Goal: Information Seeking & Learning: Learn about a topic

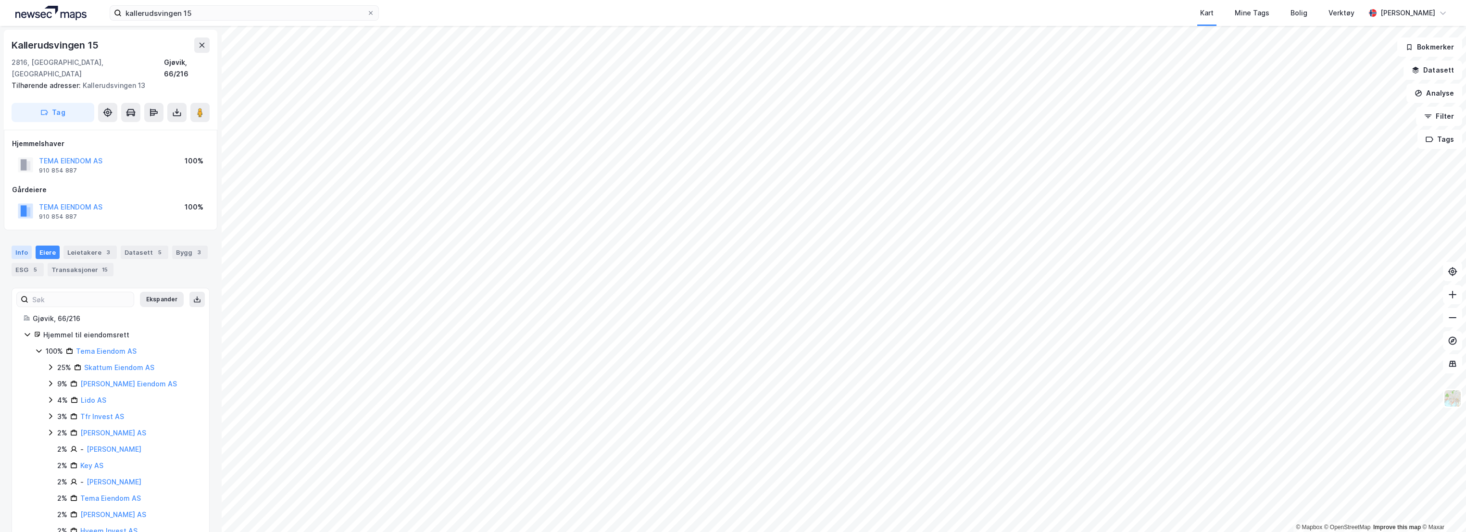
click at [29, 246] on div "Info" at bounding box center [22, 252] width 20 height 13
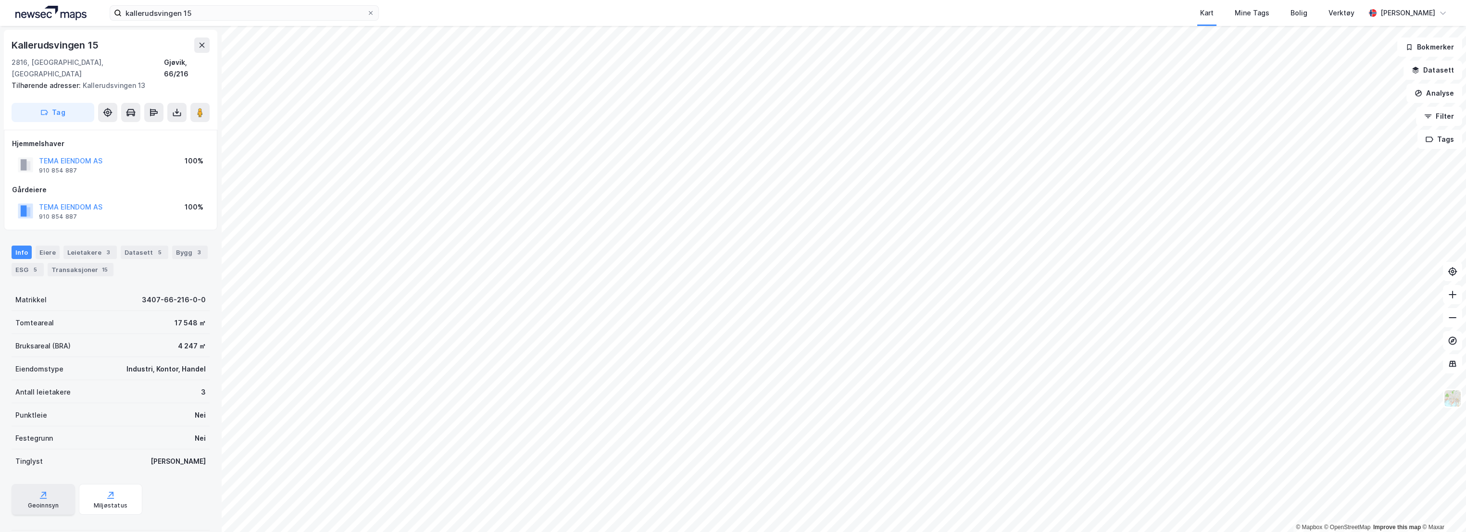
click at [54, 502] on div "Geoinnsyn" at bounding box center [43, 506] width 31 height 8
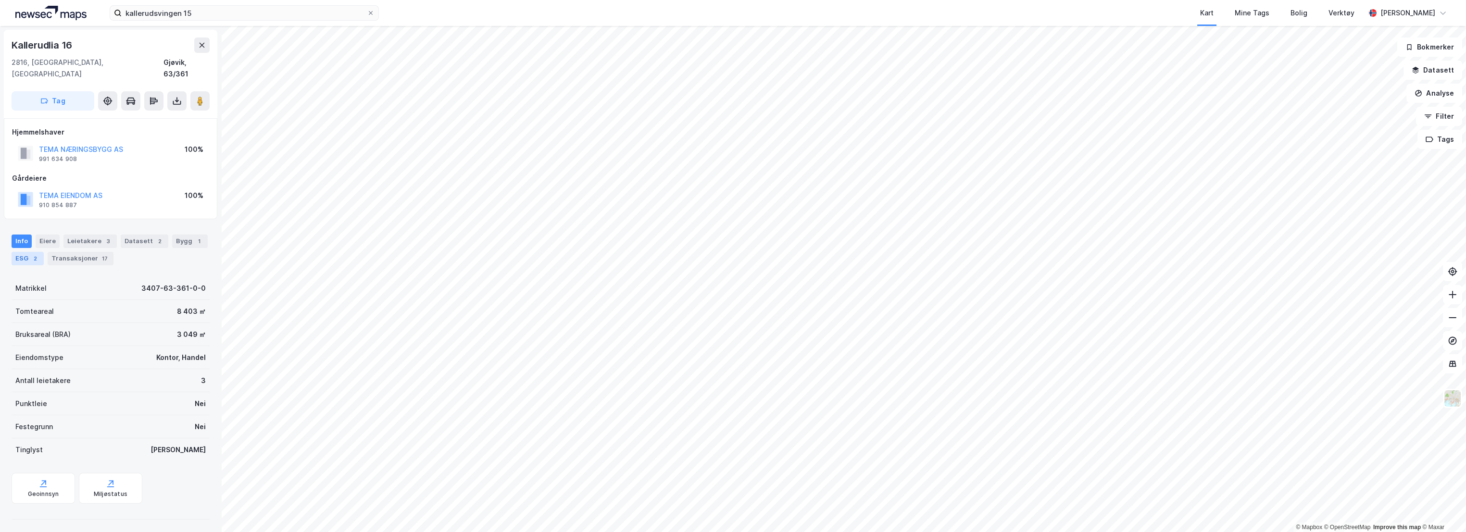
click at [15, 252] on div "ESG 2" at bounding box center [28, 258] width 32 height 13
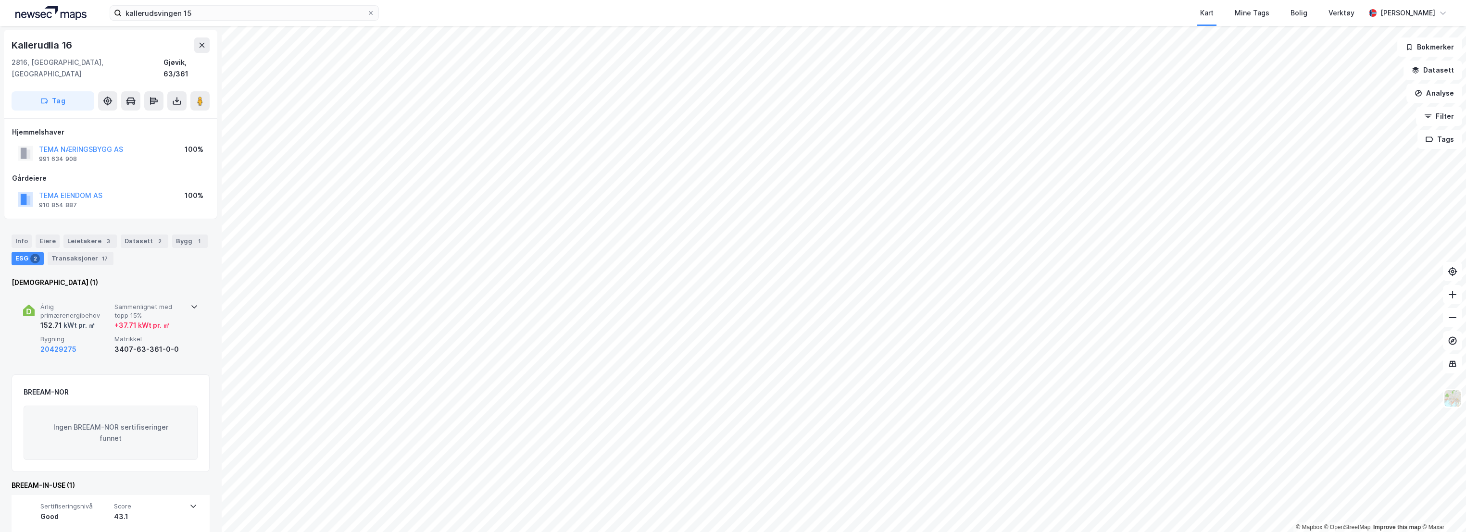
scroll to position [2, 0]
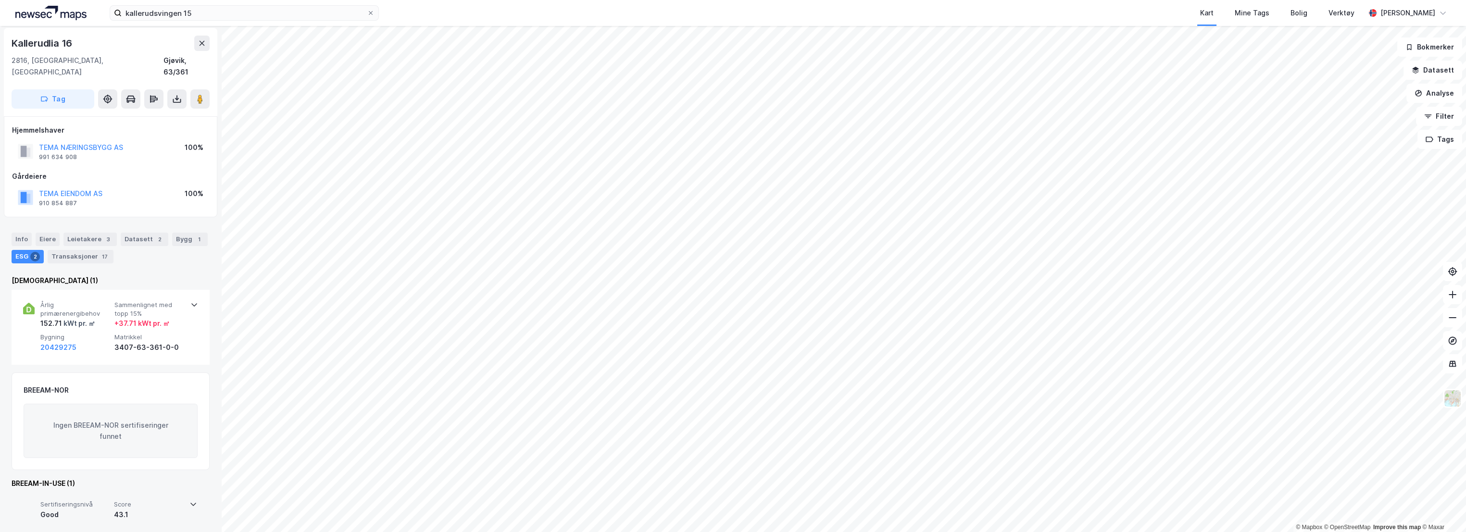
click at [141, 509] on div "43.1" at bounding box center [149, 515] width 70 height 12
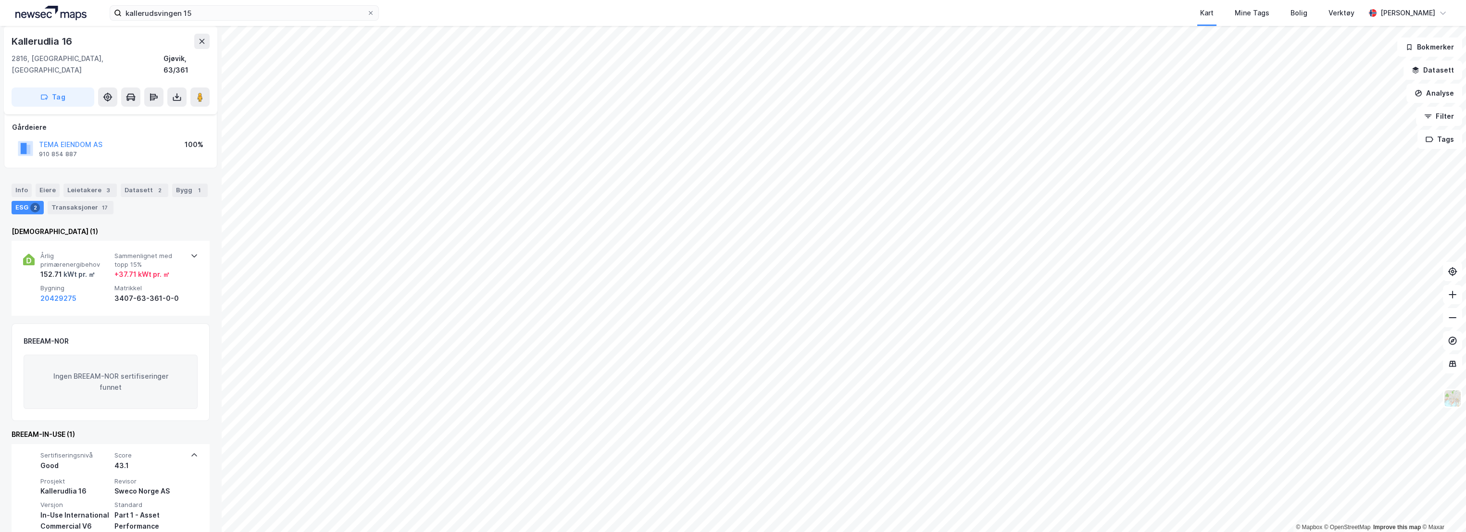
scroll to position [81, 0]
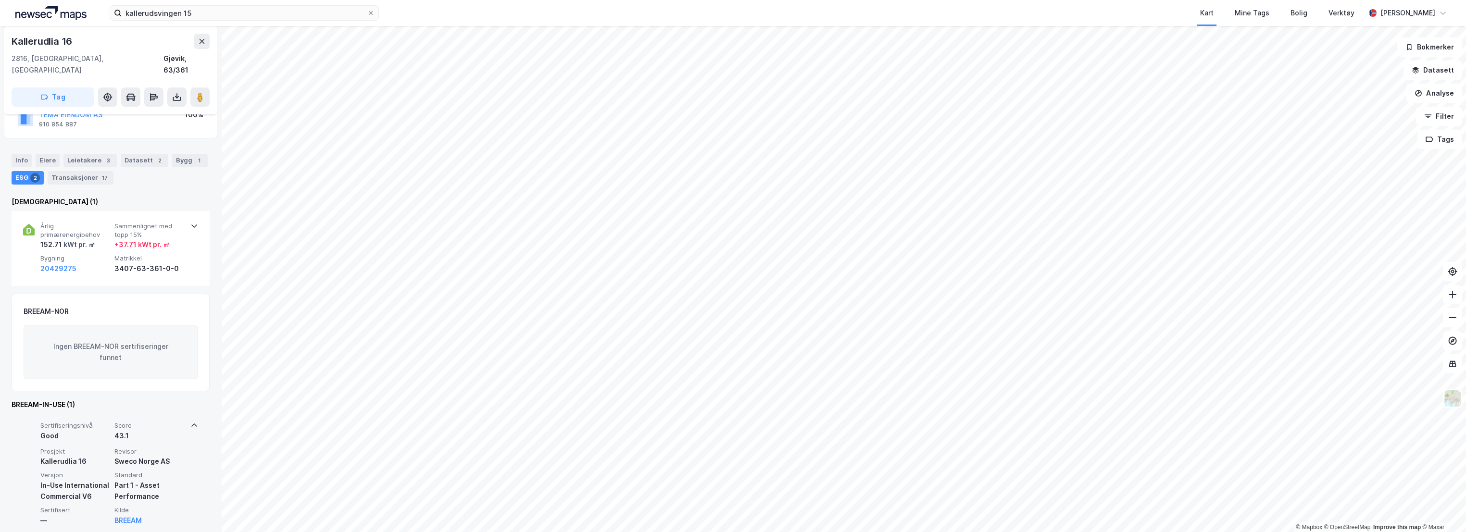
click at [158, 422] on span "Score" at bounding box center [149, 426] width 70 height 8
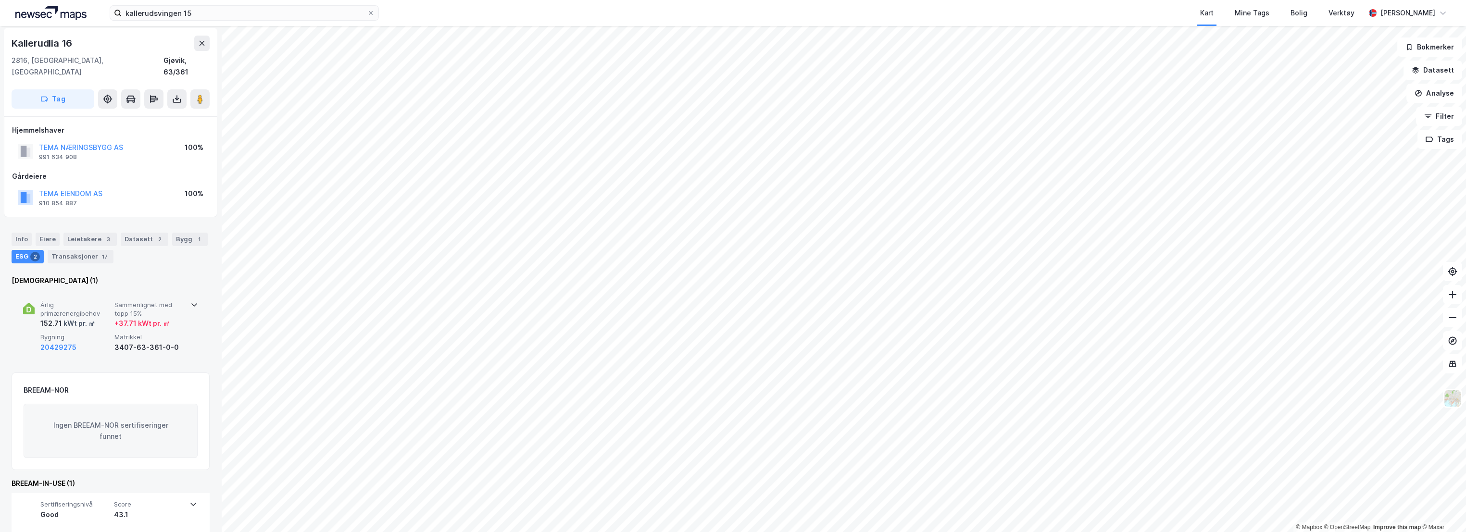
scroll to position [0, 0]
click at [81, 235] on div "Leietakere 3" at bounding box center [89, 241] width 53 height 13
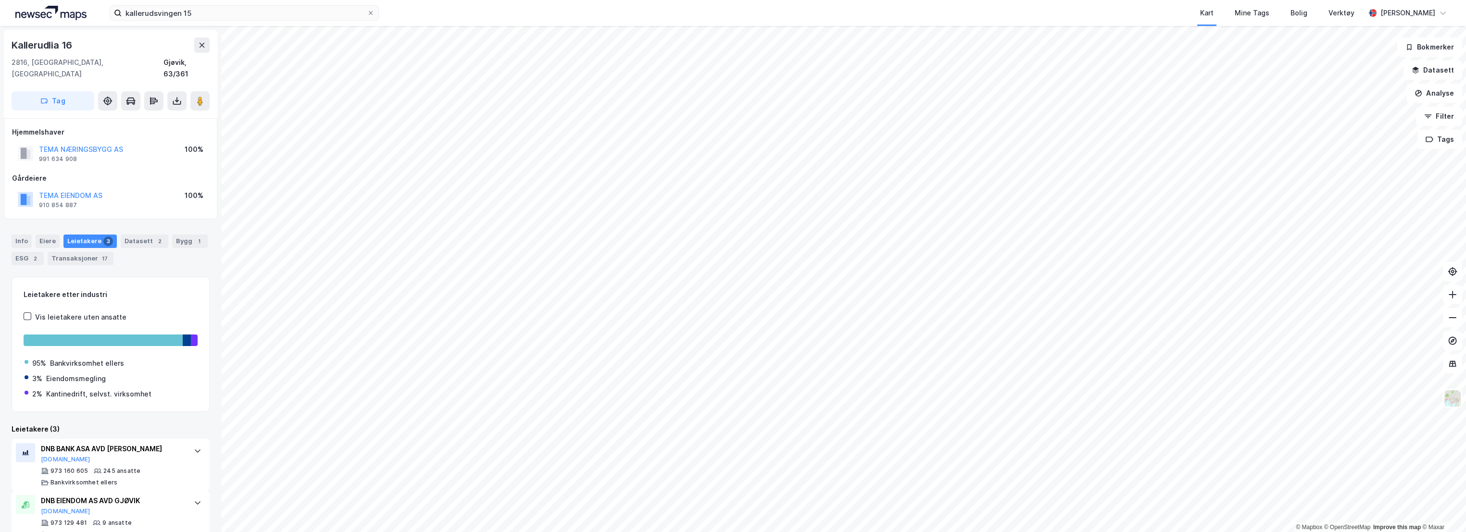
scroll to position [74, 0]
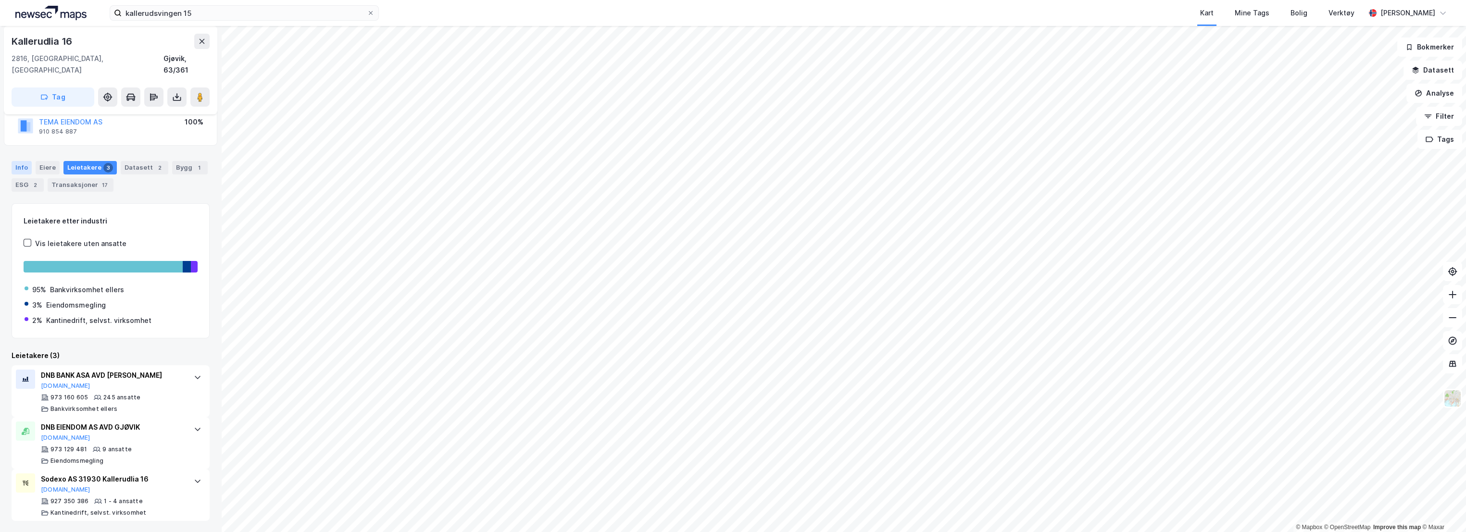
click at [22, 161] on div "Info" at bounding box center [22, 167] width 20 height 13
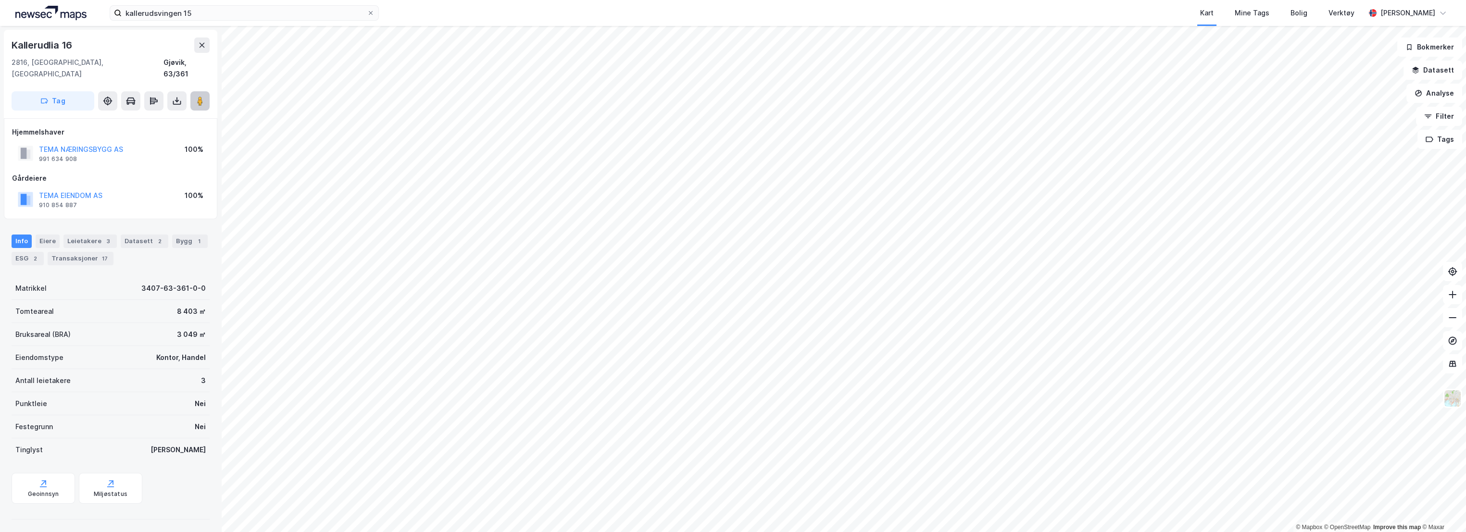
click at [203, 96] on icon at bounding box center [200, 101] width 10 height 10
drag, startPoint x: 185, startPoint y: 9, endPoint x: 34, endPoint y: 10, distance: 150.5
click at [35, 10] on div "kallerudsvingen 15 Kart Mine Tags Bolig Verktøy [PERSON_NAME]" at bounding box center [733, 13] width 1466 height 26
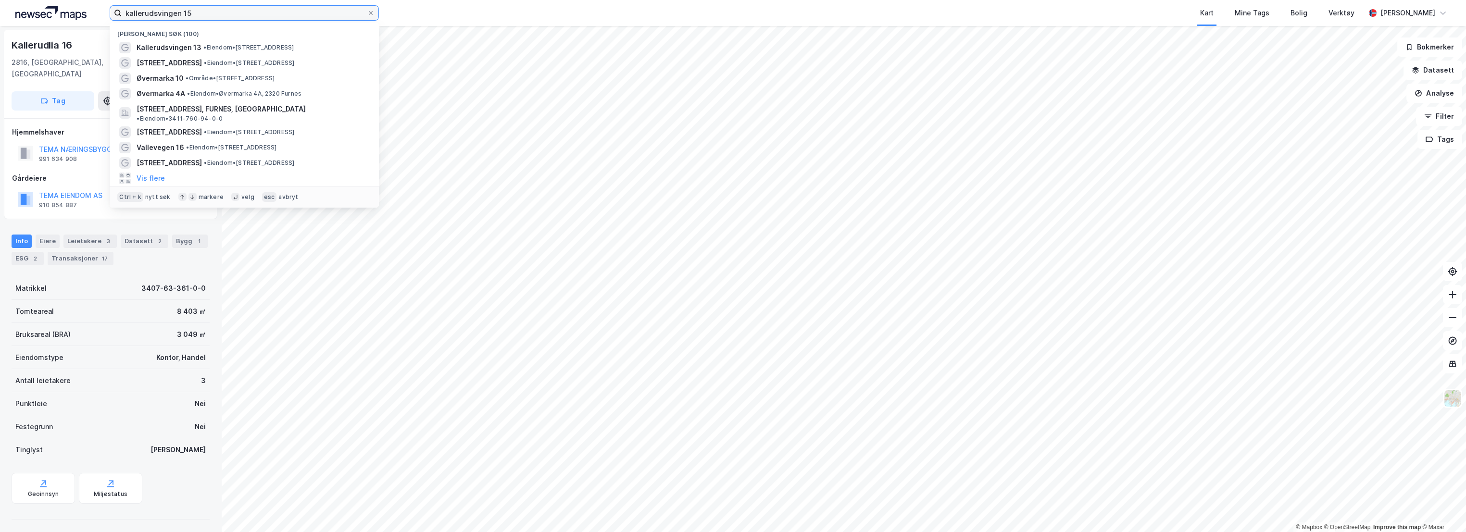
paste input "[STREET_ADDRESS]"
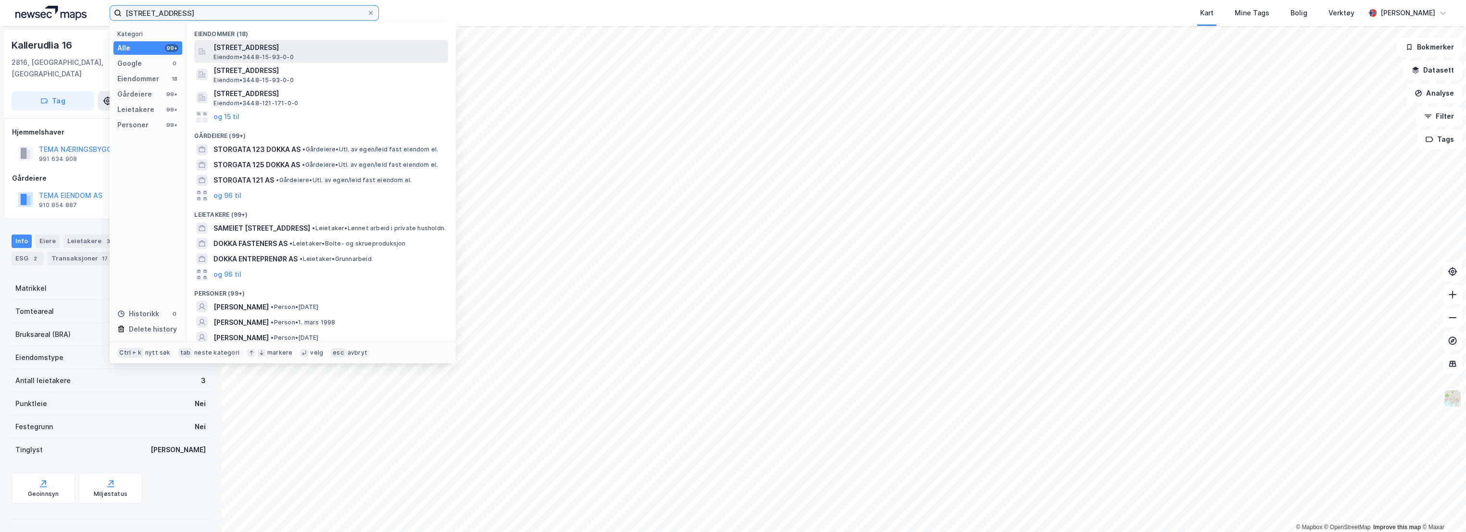
type input "[STREET_ADDRESS]"
click at [296, 47] on span "[STREET_ADDRESS]" at bounding box center [329, 48] width 231 height 12
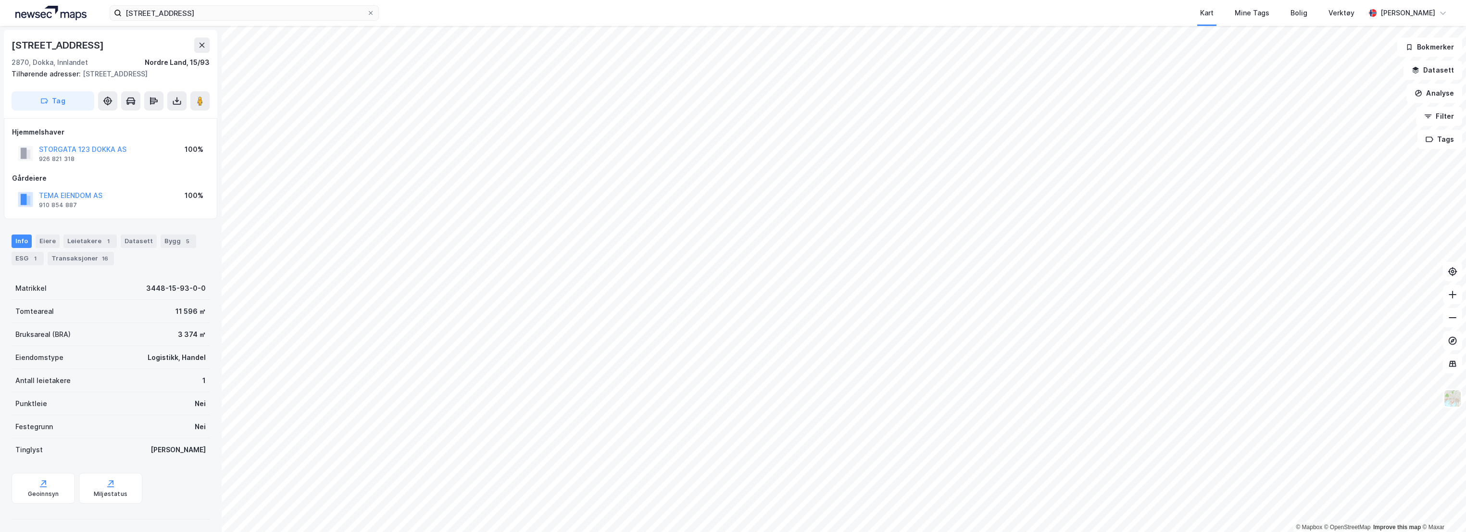
scroll to position [3, 0]
